Goal: Communication & Community: Answer question/provide support

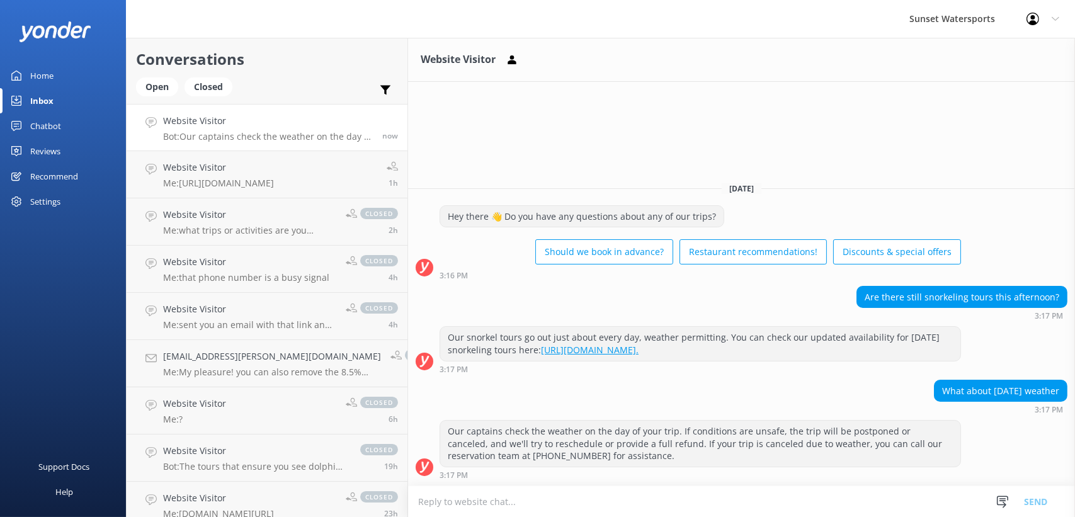
click at [35, 75] on div "Home" at bounding box center [41, 75] width 23 height 25
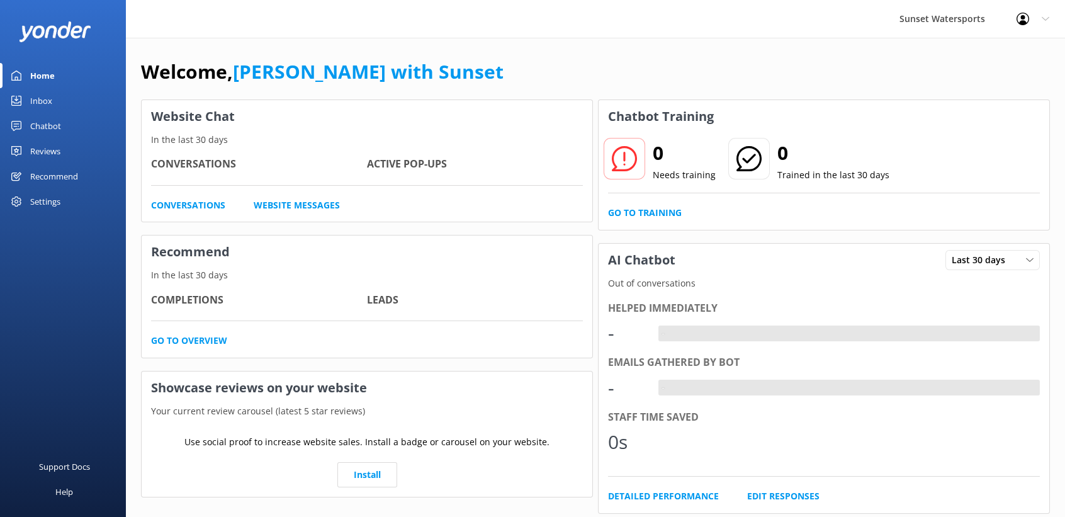
click at [36, 101] on div "Inbox" at bounding box center [41, 100] width 22 height 25
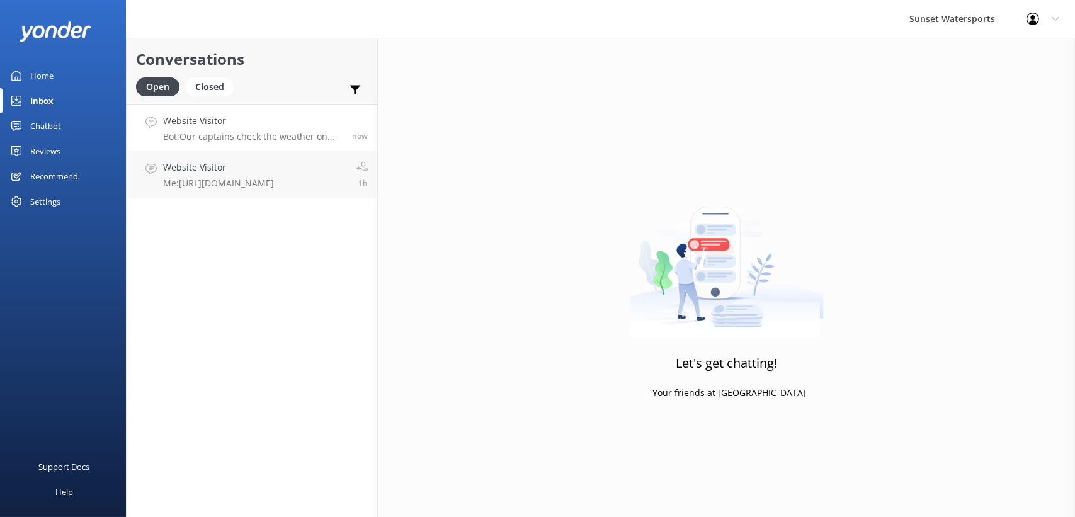
click at [258, 118] on h4 "Website Visitor" at bounding box center [252, 121] width 179 height 14
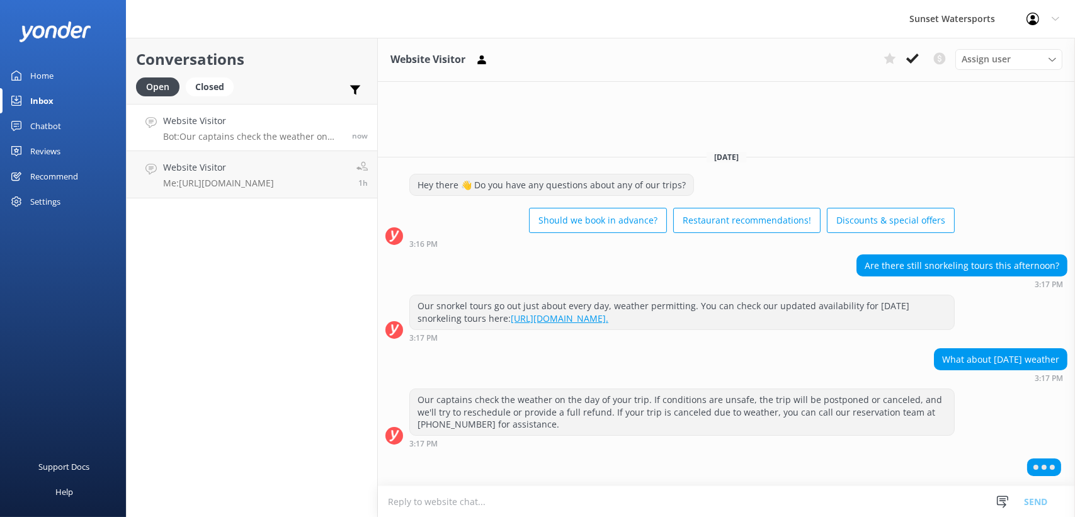
click at [57, 77] on link "Home" at bounding box center [63, 75] width 126 height 25
